Goal: Task Accomplishment & Management: Manage account settings

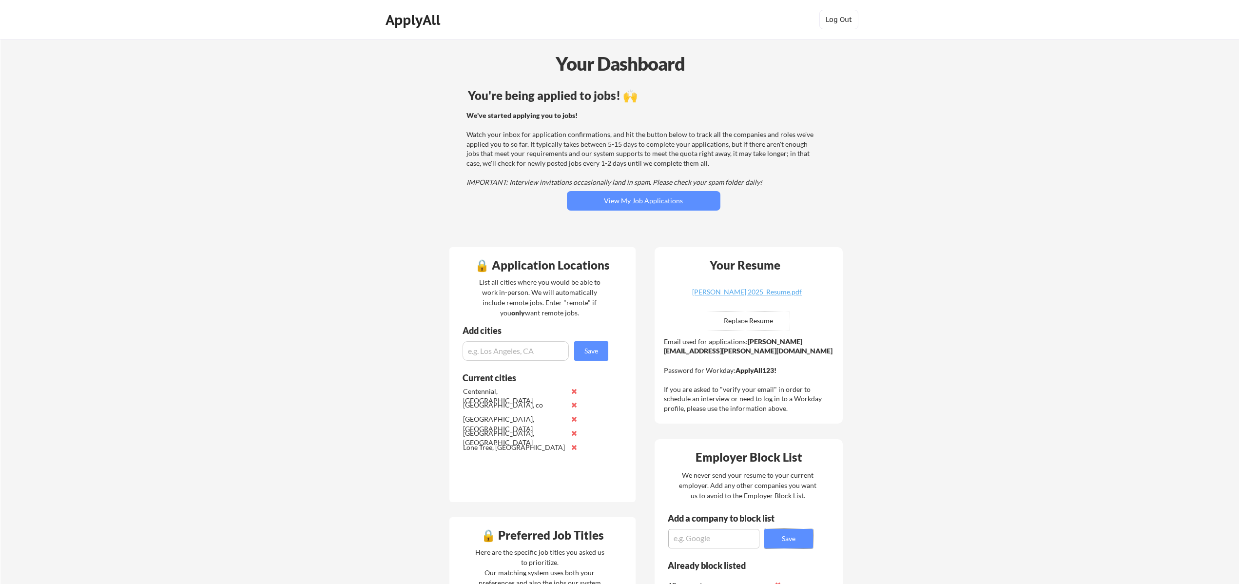
scroll to position [441, 0]
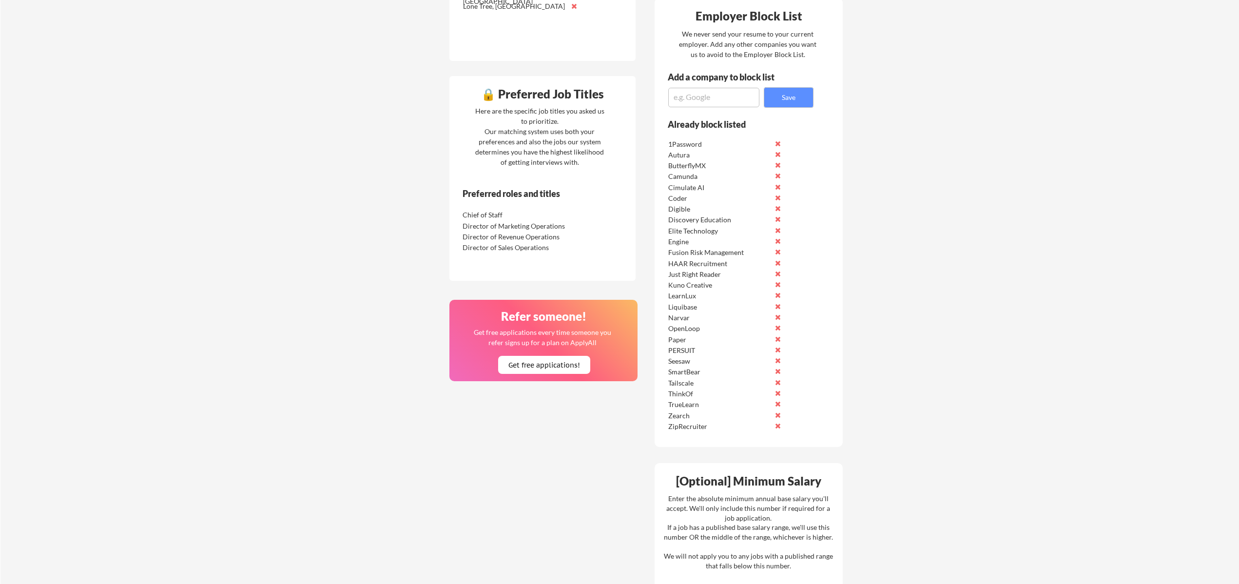
click at [720, 97] on textarea at bounding box center [713, 97] width 91 height 19
type textarea "Portless"
click at [784, 99] on button "Save" at bounding box center [788, 97] width 49 height 19
click at [708, 102] on textarea at bounding box center [713, 97] width 91 height 19
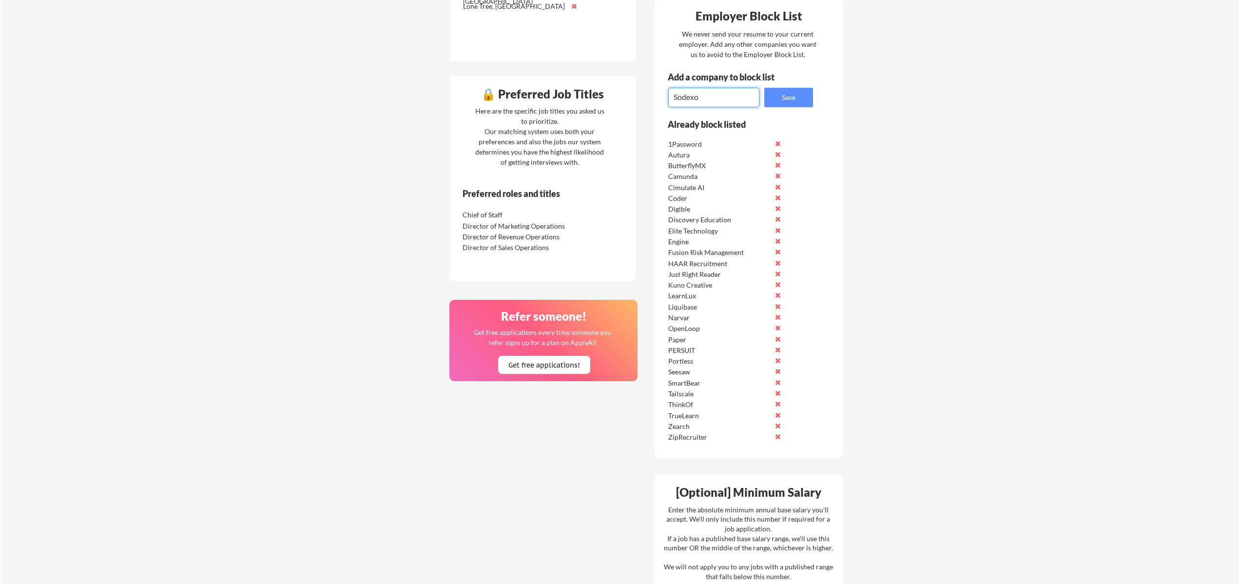
type textarea "Sodexo"
click at [790, 104] on button "Save" at bounding box center [788, 97] width 49 height 19
click at [671, 109] on div "Employer Block List We never send your resume to your current employer. Add any…" at bounding box center [749, 233] width 188 height 471
click at [692, 101] on textarea at bounding box center [713, 97] width 91 height 19
type textarea "Greenfield Global"
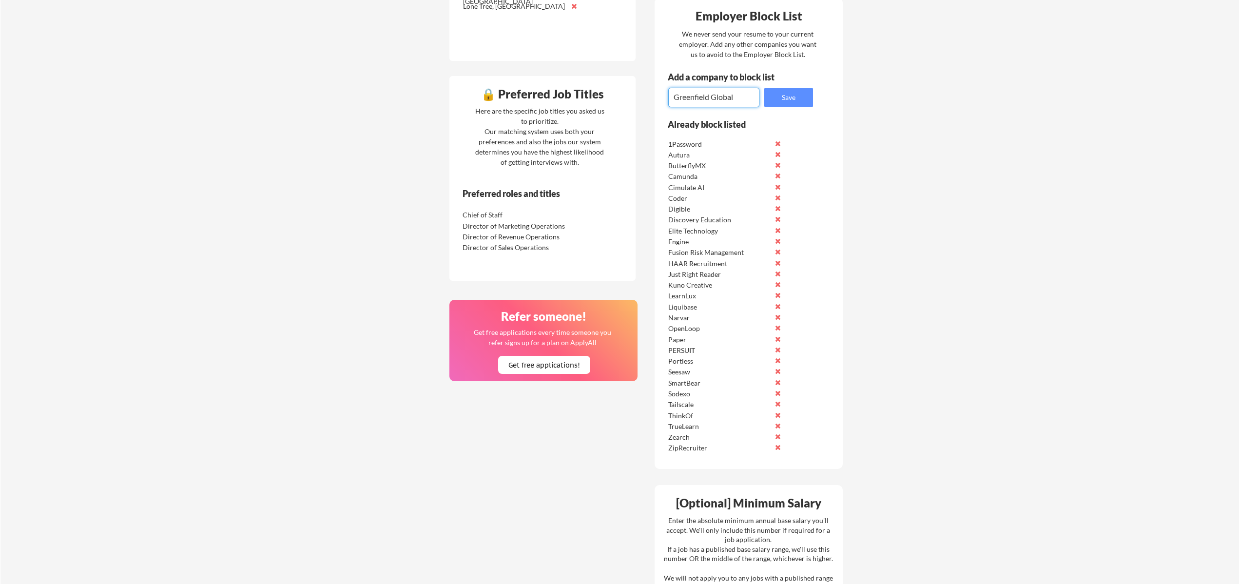
click at [782, 104] on button "Save" at bounding box center [788, 97] width 49 height 19
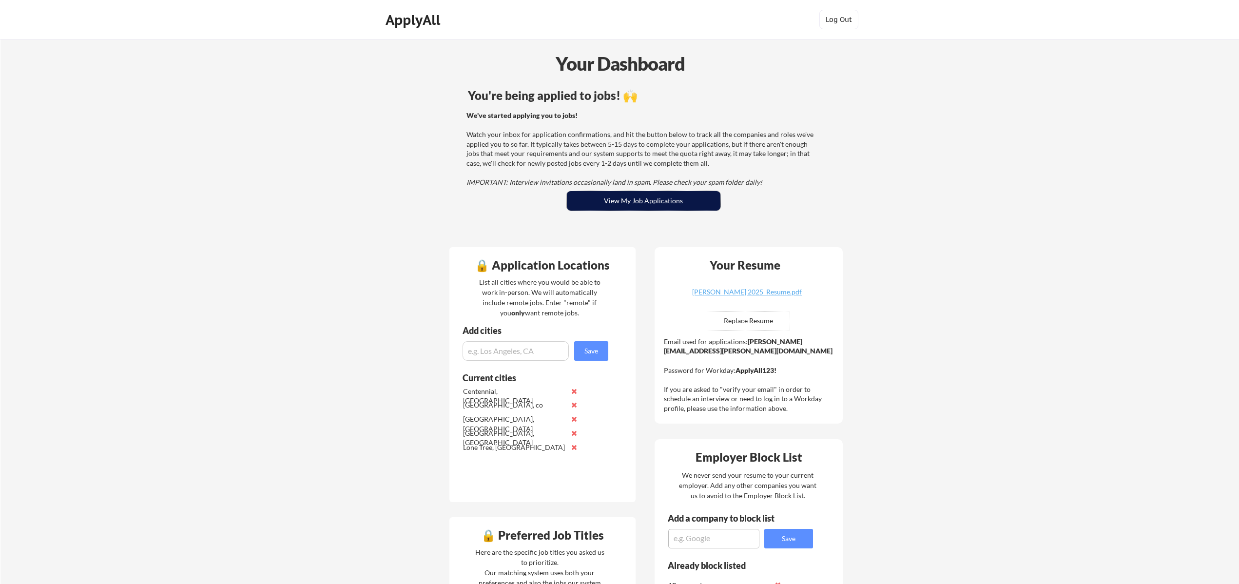
click at [649, 207] on button "View My Job Applications" at bounding box center [644, 200] width 154 height 19
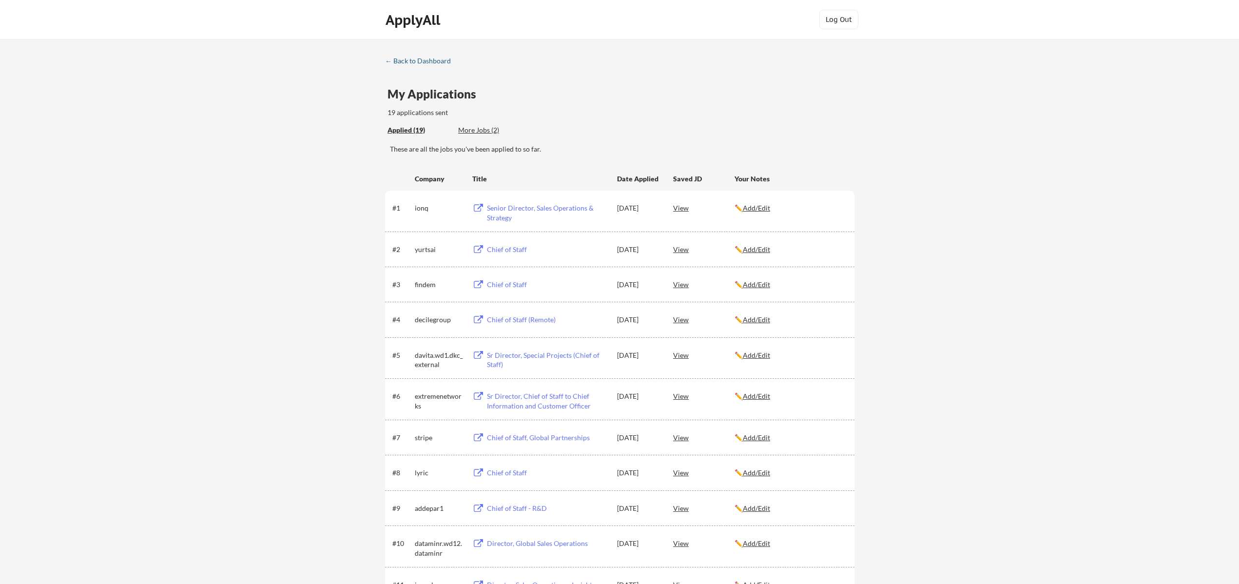
click at [423, 58] on div "← Back to Dashboard" at bounding box center [421, 61] width 73 height 7
